Goal: Find contact information

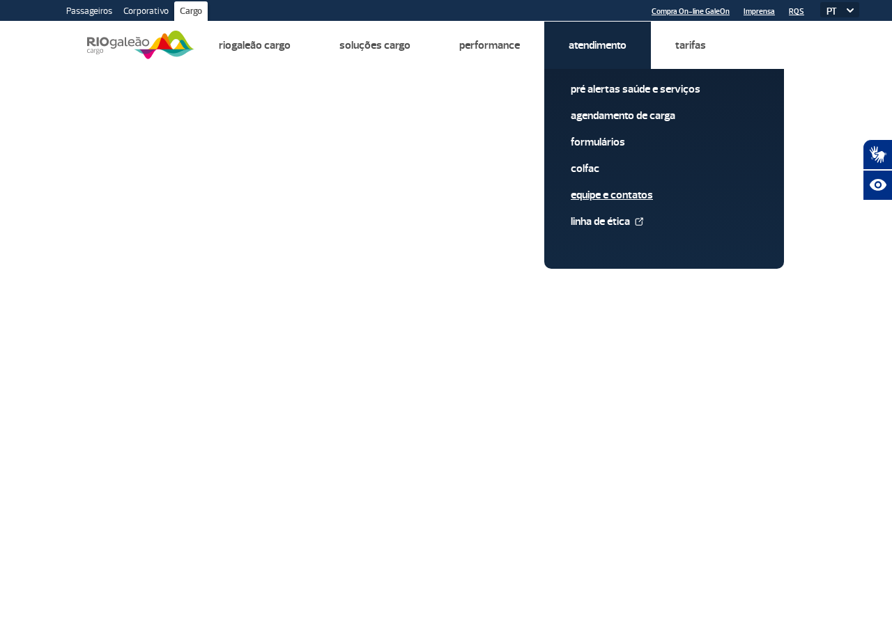
click at [613, 192] on link "Equipe e Contatos" at bounding box center [664, 194] width 187 height 15
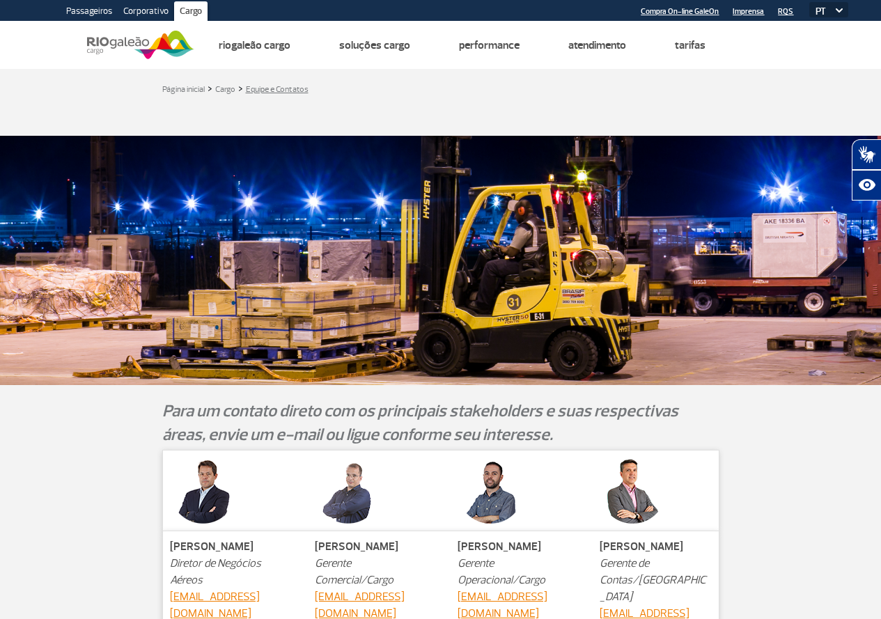
click at [279, 89] on link "Equipe e Contatos" at bounding box center [277, 89] width 63 height 10
click at [113, 39] on img at bounding box center [140, 45] width 107 height 34
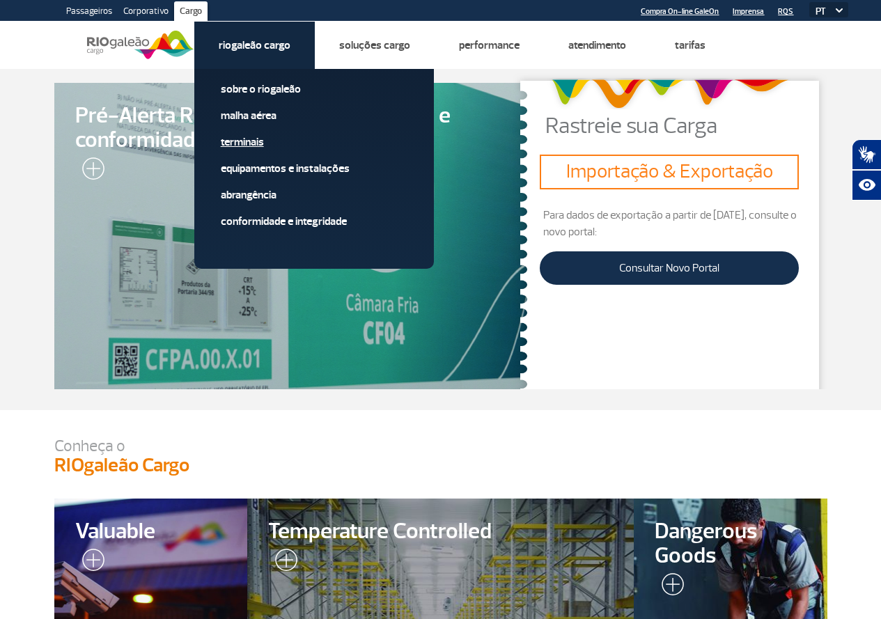
click at [236, 139] on link "Terminais" at bounding box center [314, 141] width 187 height 15
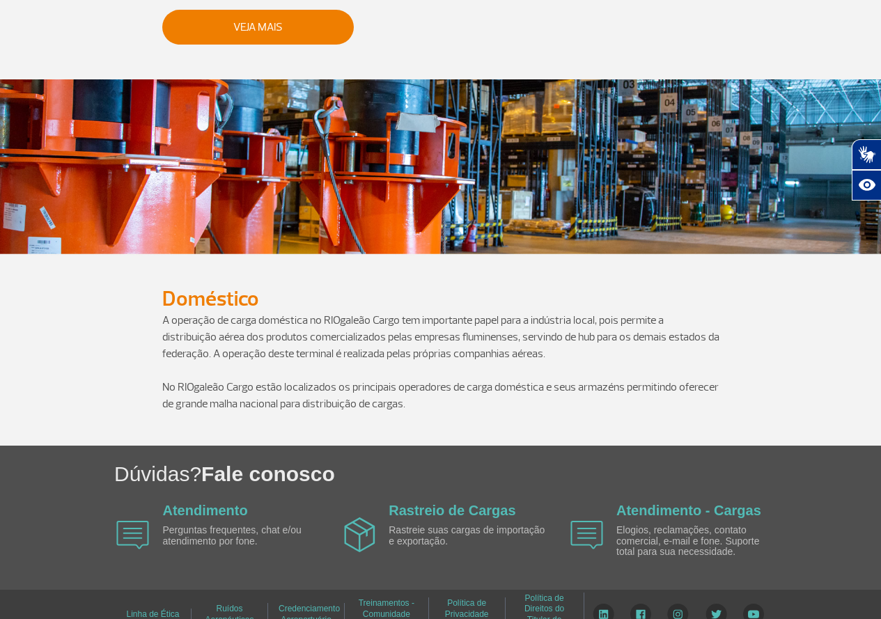
scroll to position [858, 0]
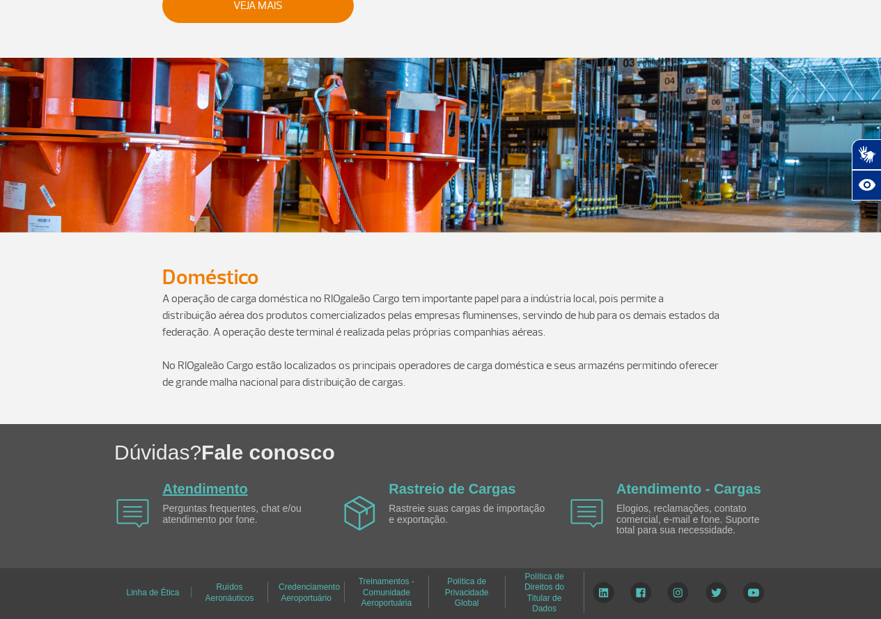
click at [196, 488] on link "Atendimento" at bounding box center [205, 488] width 85 height 15
